Goal: Task Accomplishment & Management: Complete application form

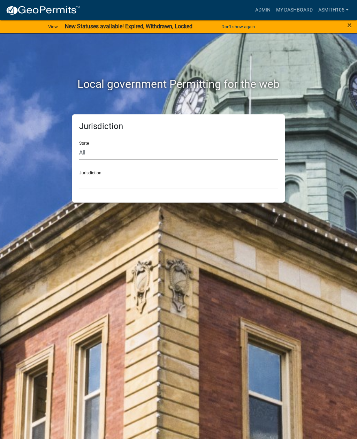
click at [129, 154] on select "All [US_STATE] [US_STATE] [US_STATE] [US_STATE] [US_STATE] [US_STATE] [US_STATE…" at bounding box center [178, 152] width 199 height 14
select select "[US_STATE]"
click at [176, 184] on select "[GEOGRAPHIC_DATA], [US_STATE][PERSON_NAME][GEOGRAPHIC_DATA], [US_STATE][PERSON_…" at bounding box center [178, 182] width 199 height 14
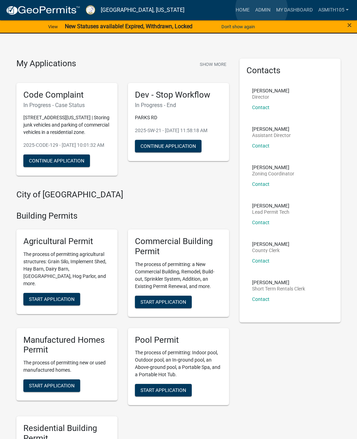
click at [261, 9] on link "Admin" at bounding box center [262, 9] width 21 height 13
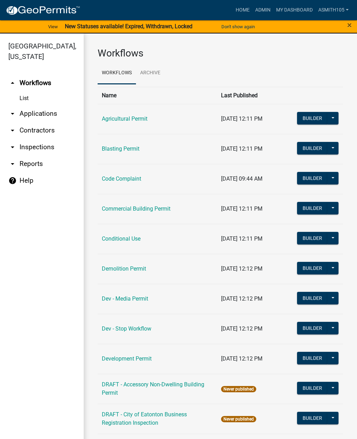
click at [40, 150] on link "arrow_drop_down Inspections" at bounding box center [42, 147] width 84 height 17
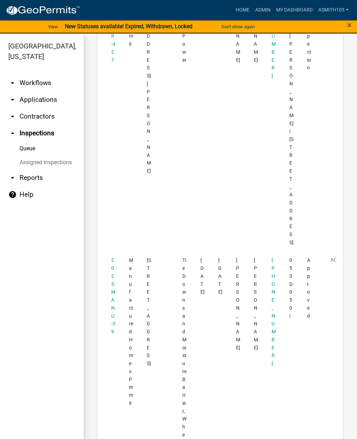
scroll to position [3076, 0]
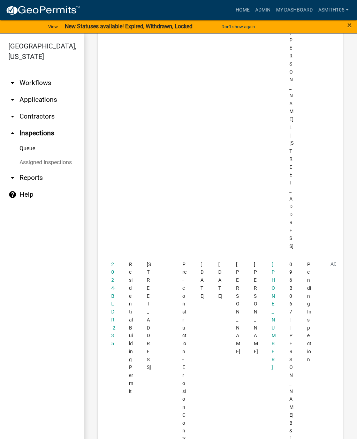
scroll to position [2712, 0]
click at [112, 263] on link "2024-BLDR-235" at bounding box center [113, 305] width 4 height 85
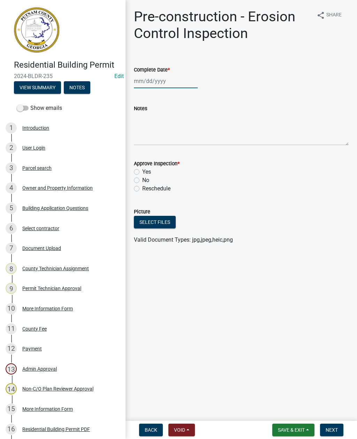
click at [163, 77] on div at bounding box center [166, 81] width 64 height 14
select select "8"
select select "2025"
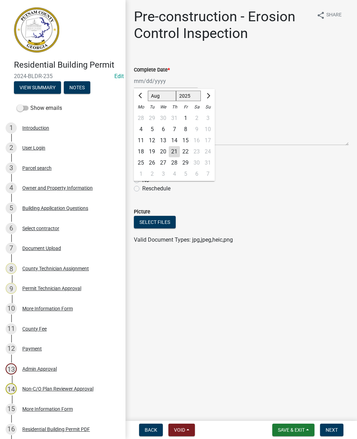
click at [174, 151] on div "21" at bounding box center [174, 151] width 11 height 11
type input "[DATE]"
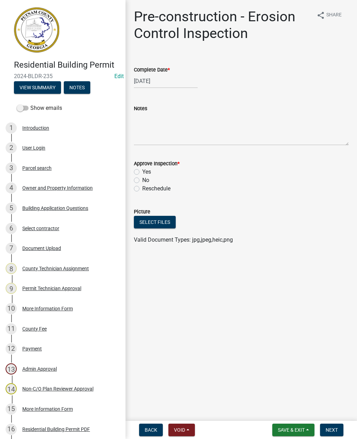
click at [142, 171] on label "Yes" at bounding box center [146, 172] width 9 height 8
click at [142, 171] on input "Yes" at bounding box center [144, 170] width 5 height 5
radio input "true"
click at [156, 218] on button "Select files" at bounding box center [155, 222] width 42 height 13
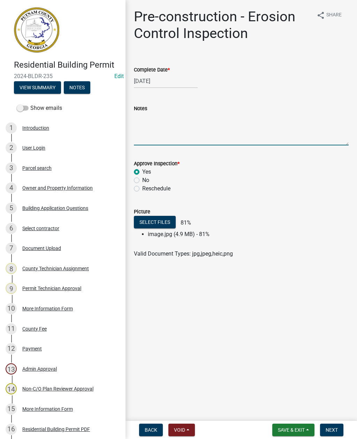
click at [160, 121] on textarea "Notes" at bounding box center [241, 129] width 215 height 33
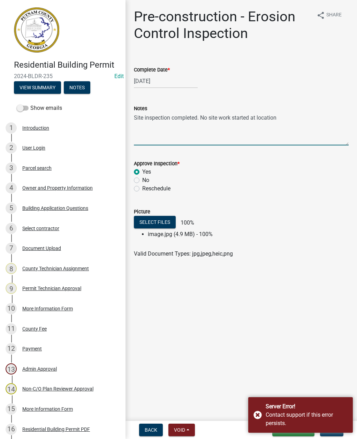
click at [233, 119] on textarea "Site inspection completed. No site work started at location" at bounding box center [241, 129] width 215 height 33
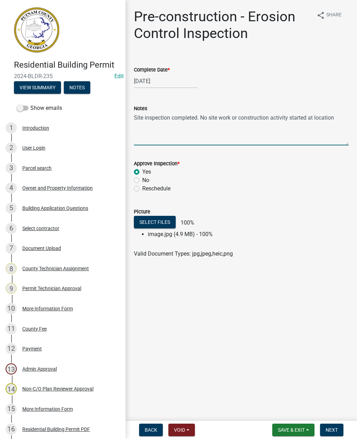
click at [339, 116] on textarea "Site inspection completed. No site work or construction activity started at loc…" at bounding box center [241, 129] width 215 height 33
type textarea "Site inspection completed. No site work or construction activity started at loc…"
click at [155, 222] on button "Select files" at bounding box center [155, 222] width 42 height 13
click at [291, 426] on button "Save & Exit" at bounding box center [293, 429] width 42 height 13
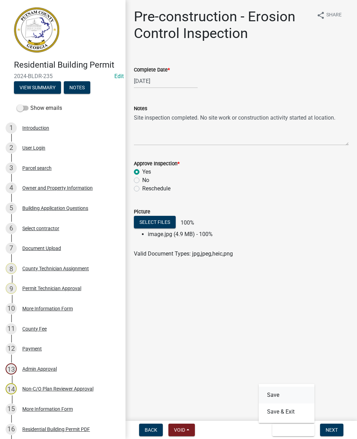
click at [273, 392] on button "Save" at bounding box center [287, 395] width 56 height 17
